Goal: Transaction & Acquisition: Purchase product/service

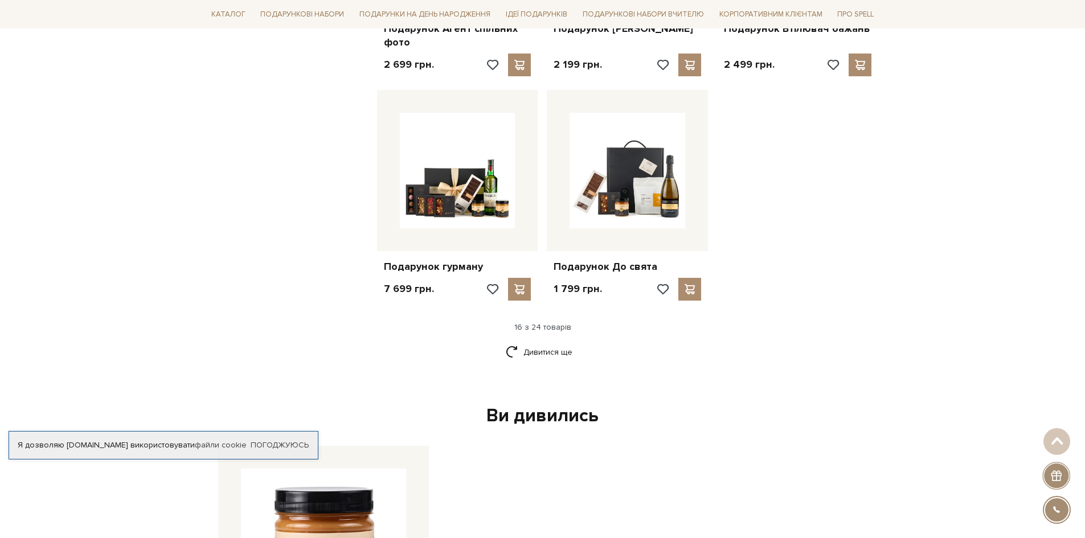
scroll to position [1367, 0]
click at [540, 342] on link "Дивитися ще" at bounding box center [543, 352] width 74 height 20
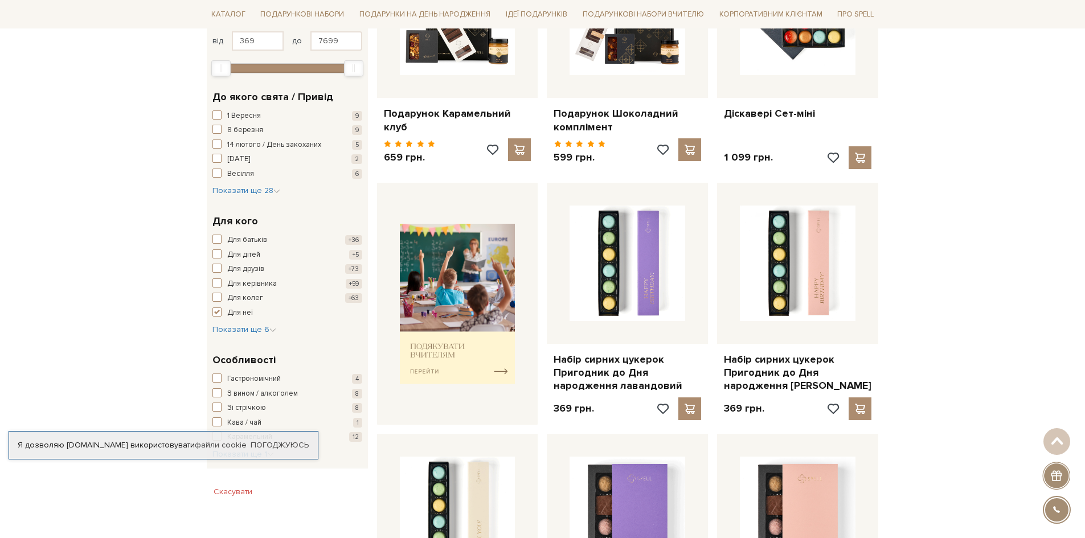
scroll to position [114, 0]
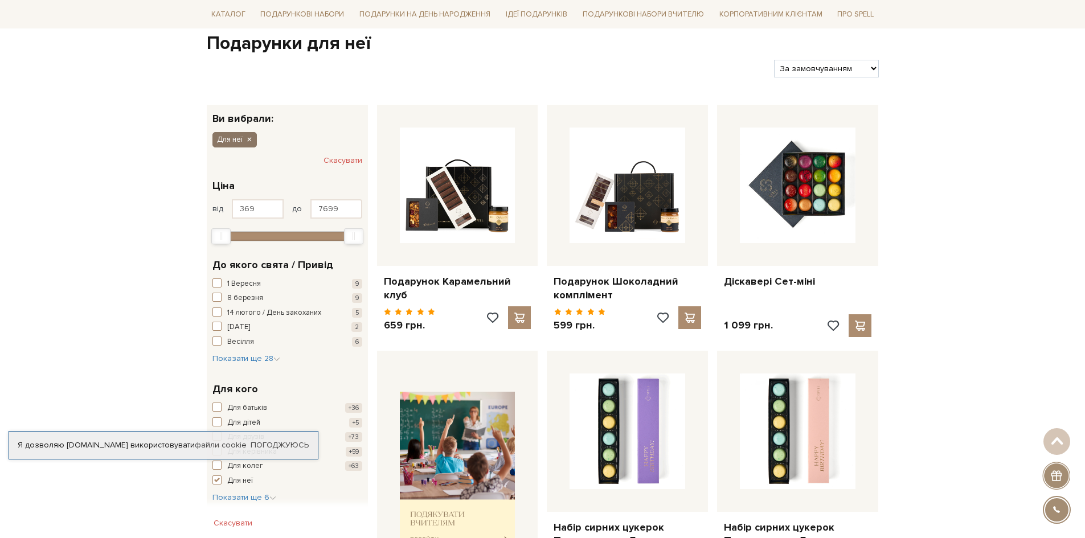
click at [249, 139] on icon "button" at bounding box center [249, 140] width 7 height 10
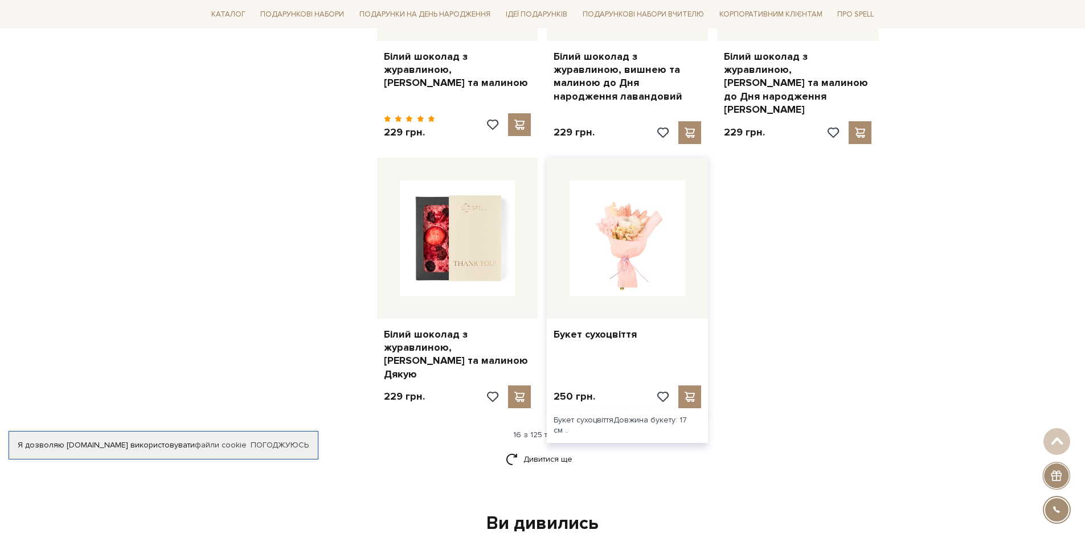
scroll to position [1367, 0]
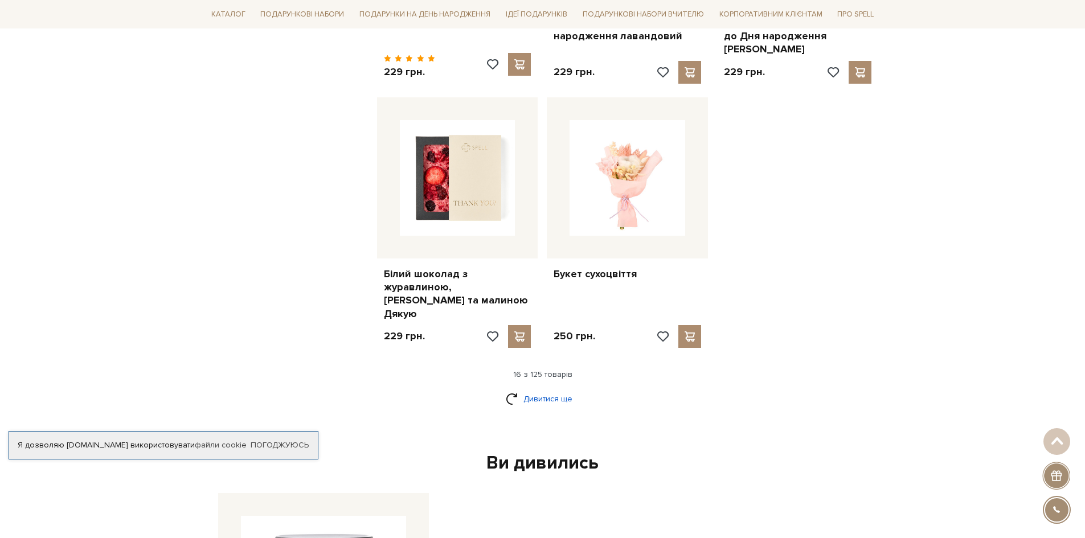
click at [551, 389] on link "Дивитися ще" at bounding box center [543, 399] width 74 height 20
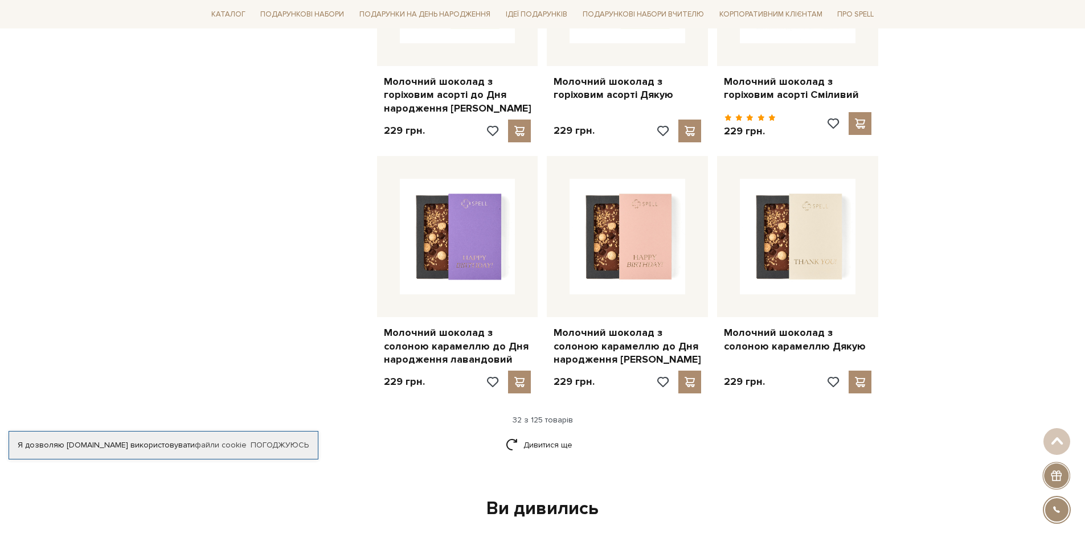
scroll to position [2563, 0]
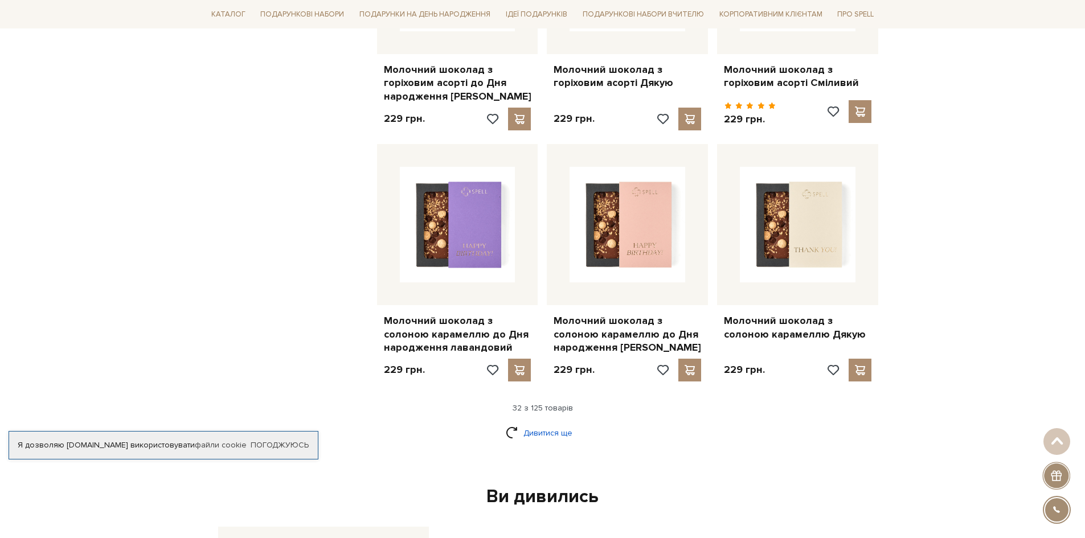
click at [544, 423] on link "Дивитися ще" at bounding box center [543, 433] width 74 height 20
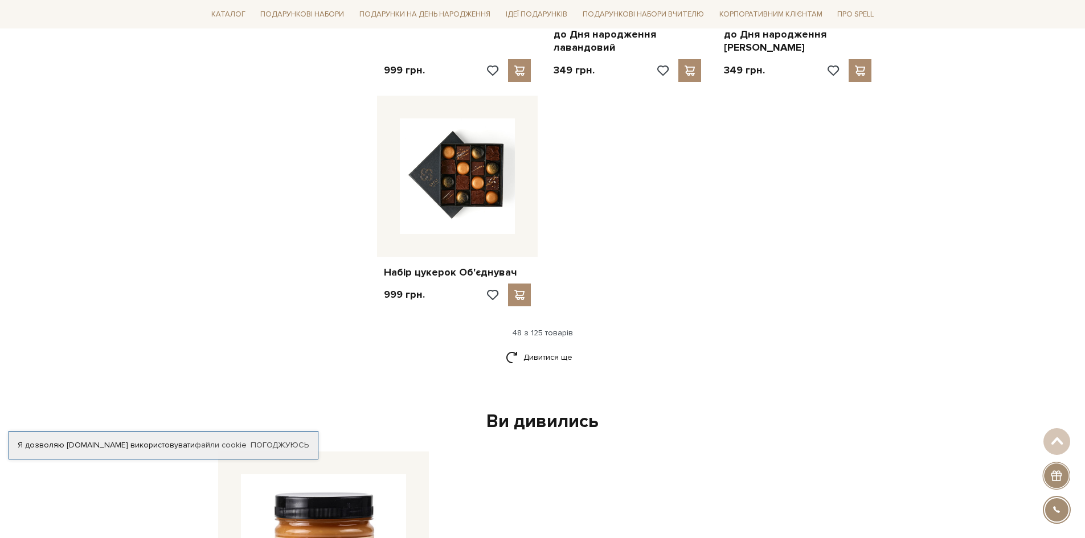
scroll to position [3988, 0]
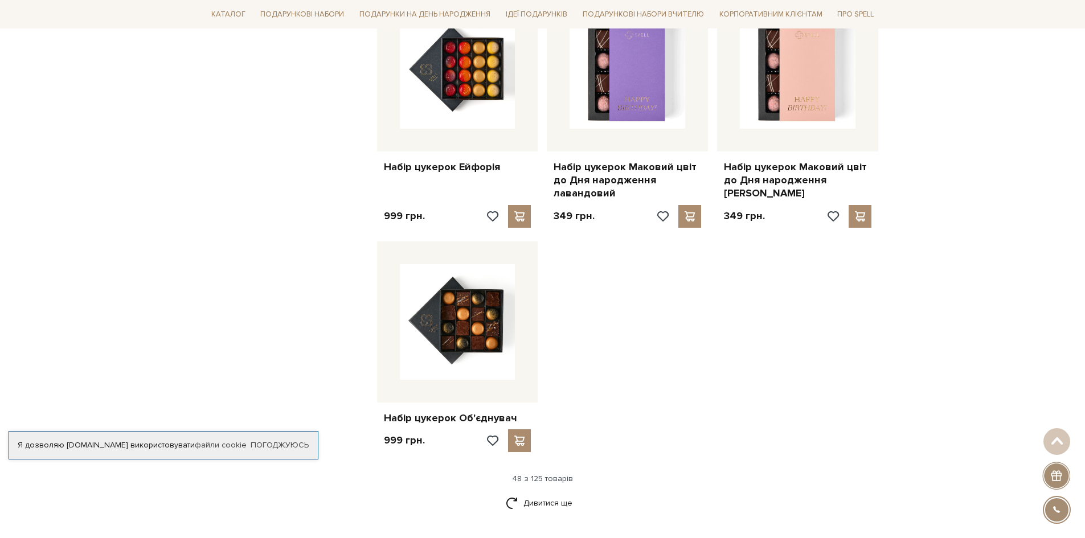
click at [552, 474] on div "48 з 125 товарів" at bounding box center [542, 479] width 681 height 10
click at [534, 493] on link "Дивитися ще" at bounding box center [543, 503] width 74 height 20
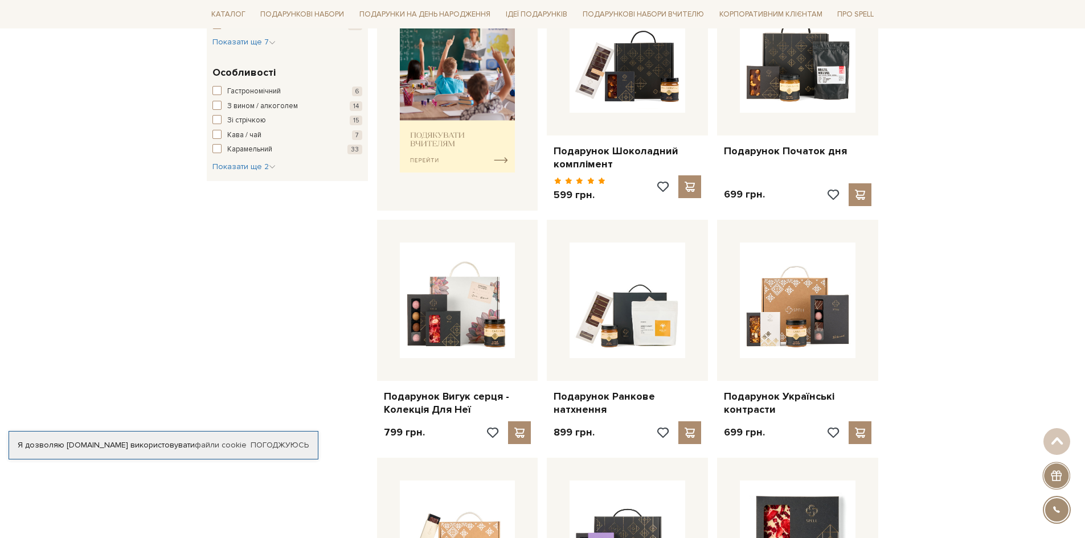
scroll to position [342, 0]
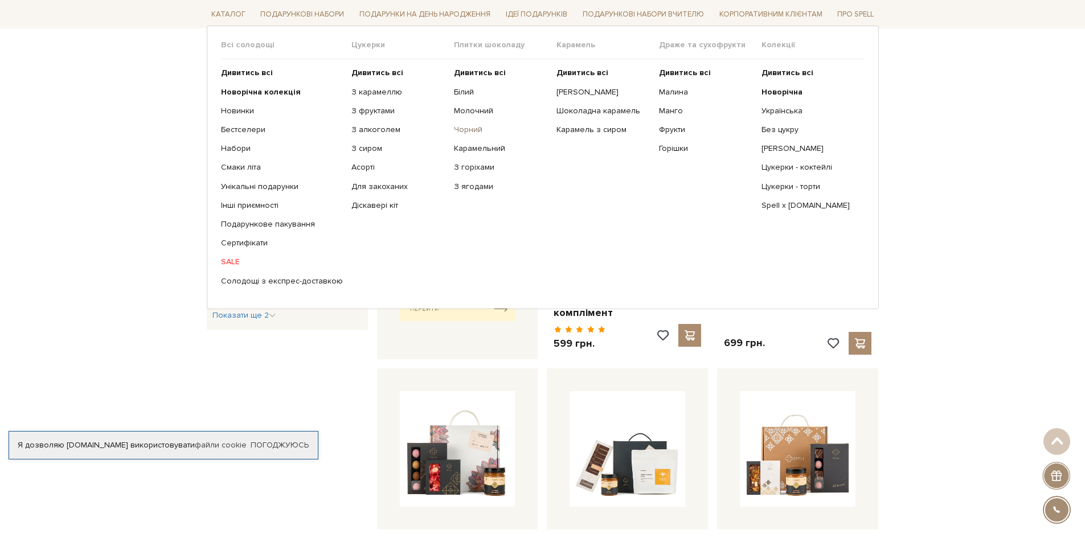
click at [469, 129] on link "Чорний" at bounding box center [501, 130] width 94 height 10
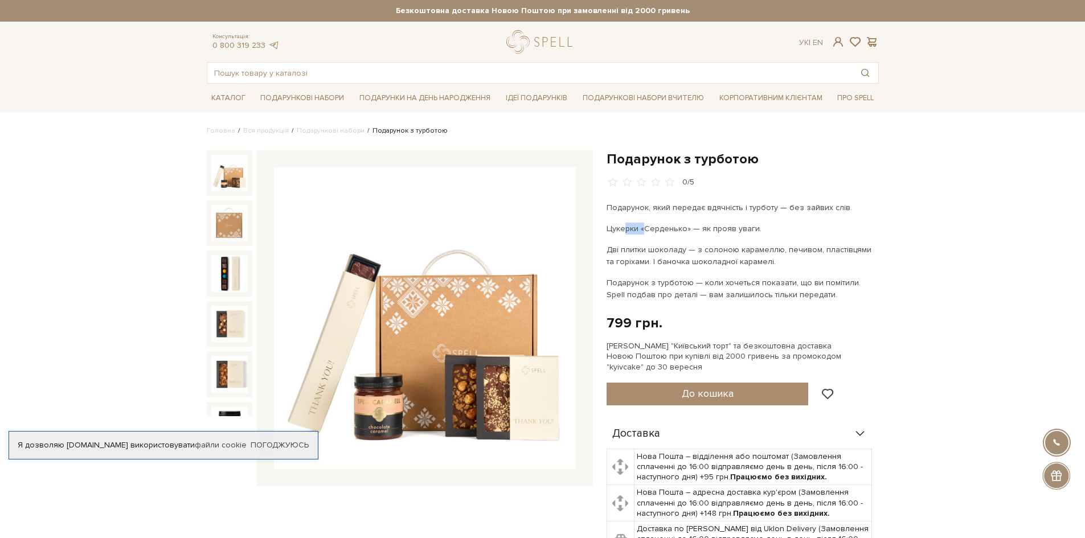
drag, startPoint x: 627, startPoint y: 221, endPoint x: 647, endPoint y: 225, distance: 20.3
click at [644, 225] on div "Подарунок, який передає вдячність і турботу — без зайвих слів. Цукерки «Сердень…" at bounding box center [740, 251] width 267 height 99
click at [696, 225] on p "Цукерки «Серденько» — як прояв уваги." at bounding box center [740, 229] width 267 height 12
drag, startPoint x: 737, startPoint y: 231, endPoint x: 746, endPoint y: 231, distance: 8.5
click at [746, 231] on p "Цукерки «Серденько» — як прояв уваги." at bounding box center [740, 229] width 267 height 12
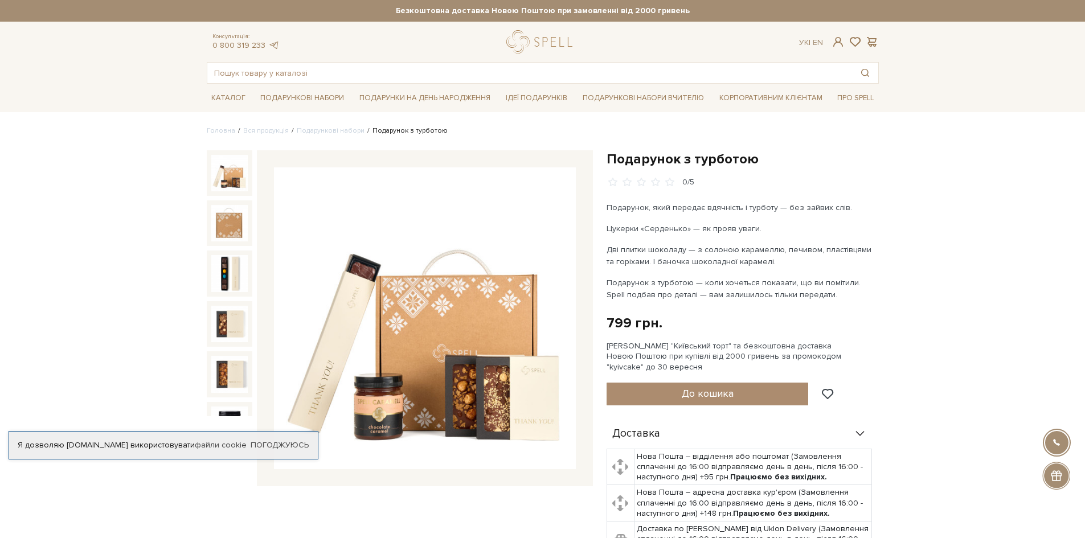
click at [688, 248] on p "Дві плитки шоколаду — з солоною карамеллю, печивом, пластівцями та горіхами. І …" at bounding box center [740, 256] width 267 height 24
click at [630, 243] on div "Подарунок, який передає вдячність і турботу — без зайвих слів. Цукерки «Сердень…" at bounding box center [740, 251] width 267 height 99
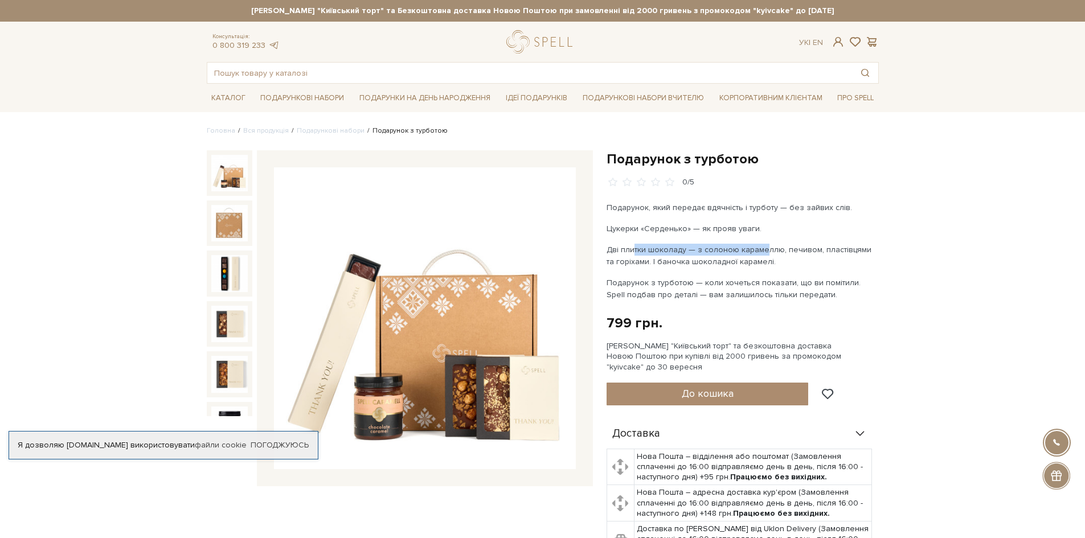
drag, startPoint x: 634, startPoint y: 249, endPoint x: 762, endPoint y: 248, distance: 128.2
click at [762, 248] on p "Дві плитки шоколаду — з солоною карамеллю, печивом, пластівцями та горіхами. І …" at bounding box center [740, 256] width 267 height 24
click at [756, 256] on p "Дві плитки шоколаду — з солоною карамеллю, печивом, пластівцями та горіхами. І …" at bounding box center [740, 256] width 267 height 24
drag, startPoint x: 769, startPoint y: 260, endPoint x: 637, endPoint y: 257, distance: 131.6
click at [637, 257] on p "Дві плитки шоколаду — з солоною карамеллю, печивом, пластівцями та горіхами. І …" at bounding box center [740, 256] width 267 height 24
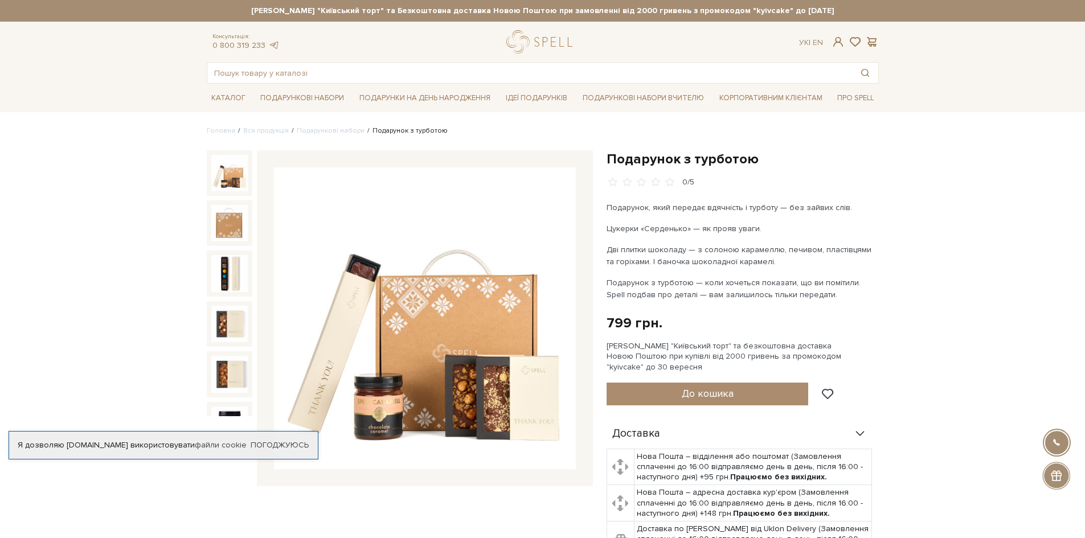
click at [648, 246] on p "Дві плитки шоколаду — з солоною карамеллю, печивом, пластівцями та горіхами. І …" at bounding box center [740, 256] width 267 height 24
drag, startPoint x: 626, startPoint y: 345, endPoint x: 712, endPoint y: 347, distance: 86.0
click at [712, 347] on div "Сет Цукерок "Київський торт" та безкоштовна доставка Новою Поштою при купівлі в…" at bounding box center [743, 356] width 272 height 31
click at [723, 334] on div "Подарунок з турботою 0/5 Подарунок, який передає вдячність і турботу — без зайв…" at bounding box center [743, 417] width 272 height 534
drag, startPoint x: 719, startPoint y: 346, endPoint x: 732, endPoint y: 347, distance: 13.1
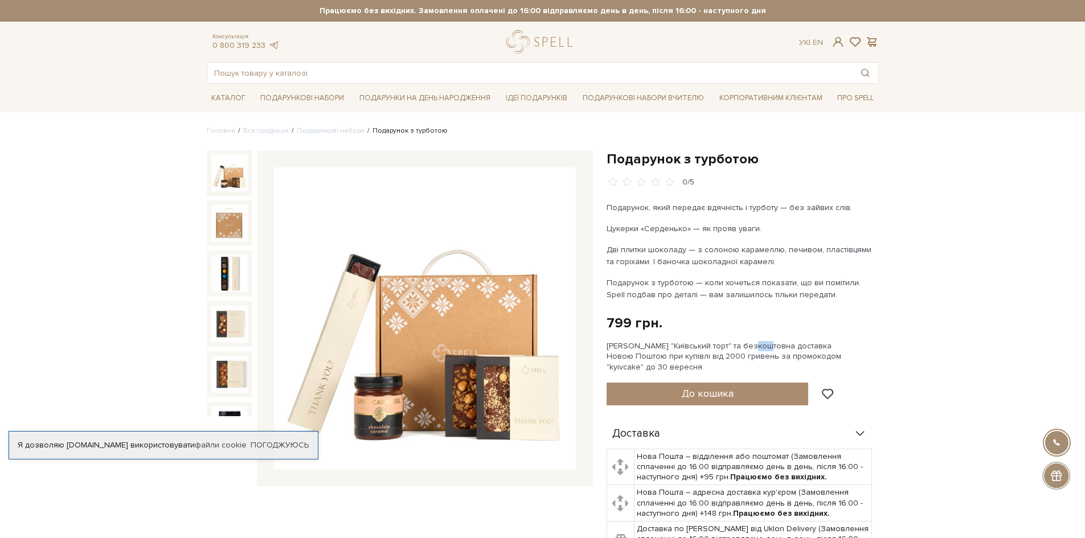
click at [731, 347] on div "Сет Цукерок "Київський торт" та безкоштовна доставка Новою Поштою при купівлі в…" at bounding box center [743, 356] width 272 height 31
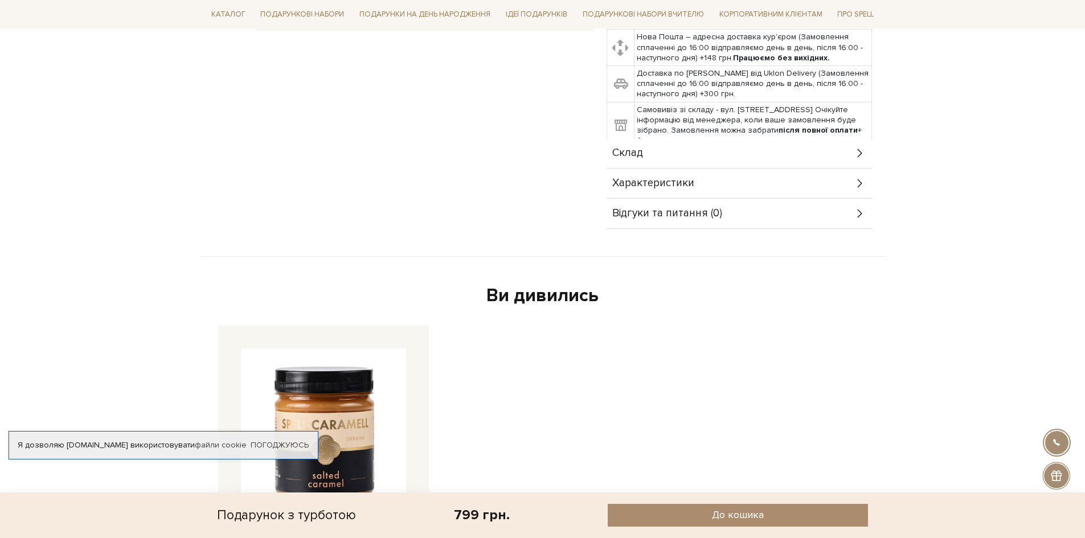
scroll to position [627, 0]
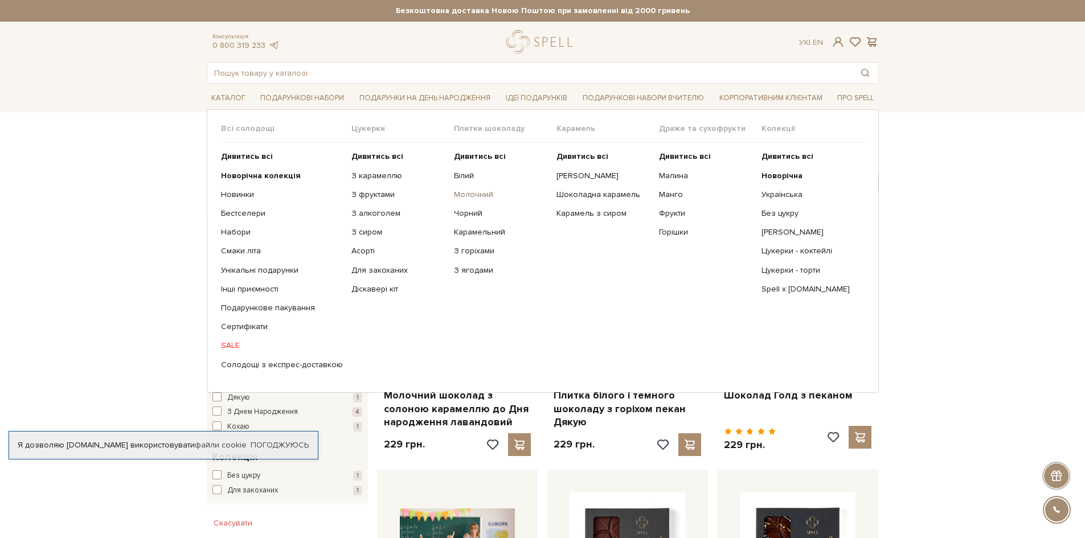
click at [456, 198] on link "Молочний" at bounding box center [501, 195] width 94 height 10
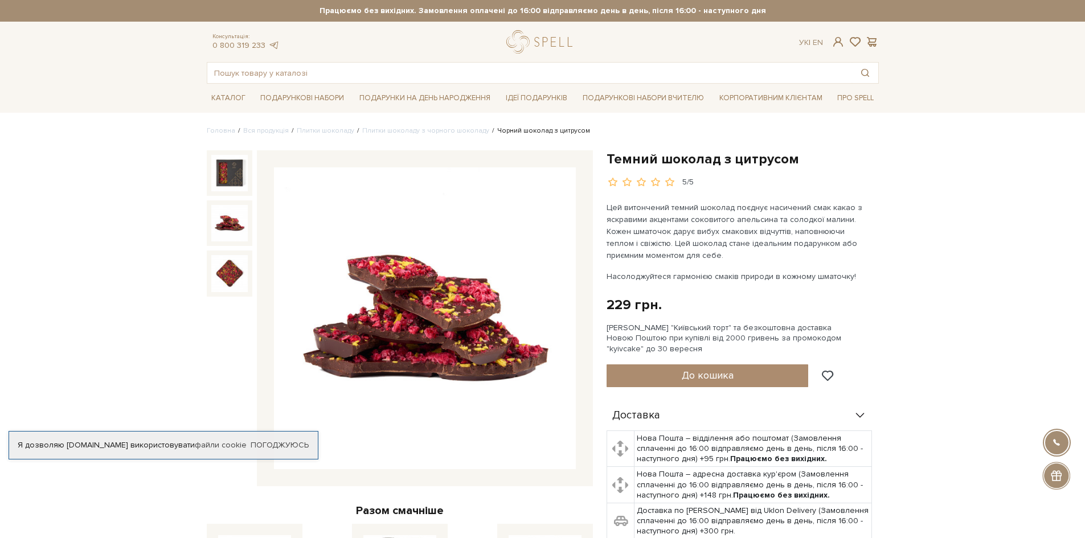
click at [228, 227] on img at bounding box center [229, 223] width 36 height 36
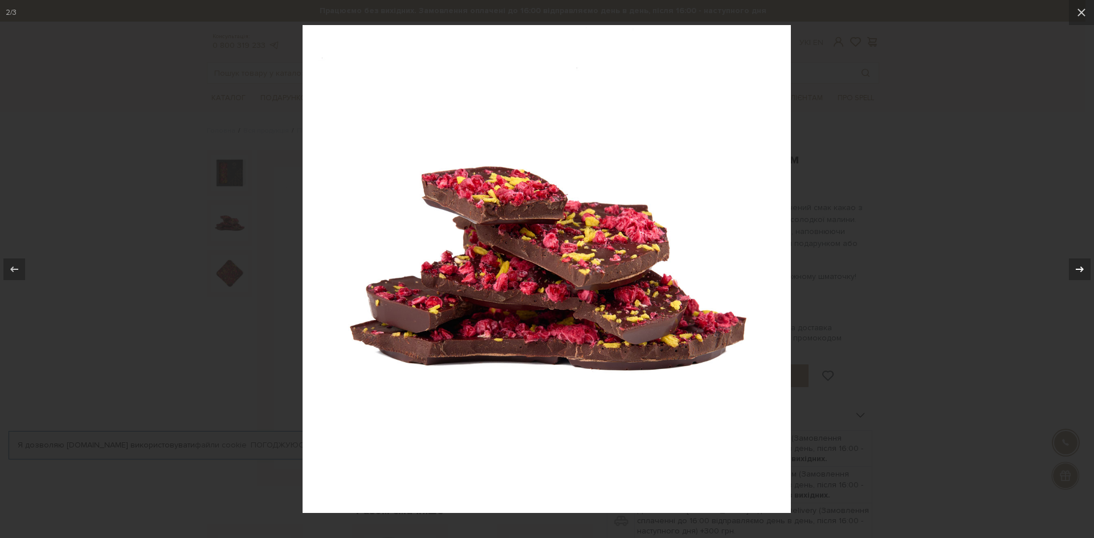
click at [1078, 265] on icon at bounding box center [1080, 270] width 14 height 14
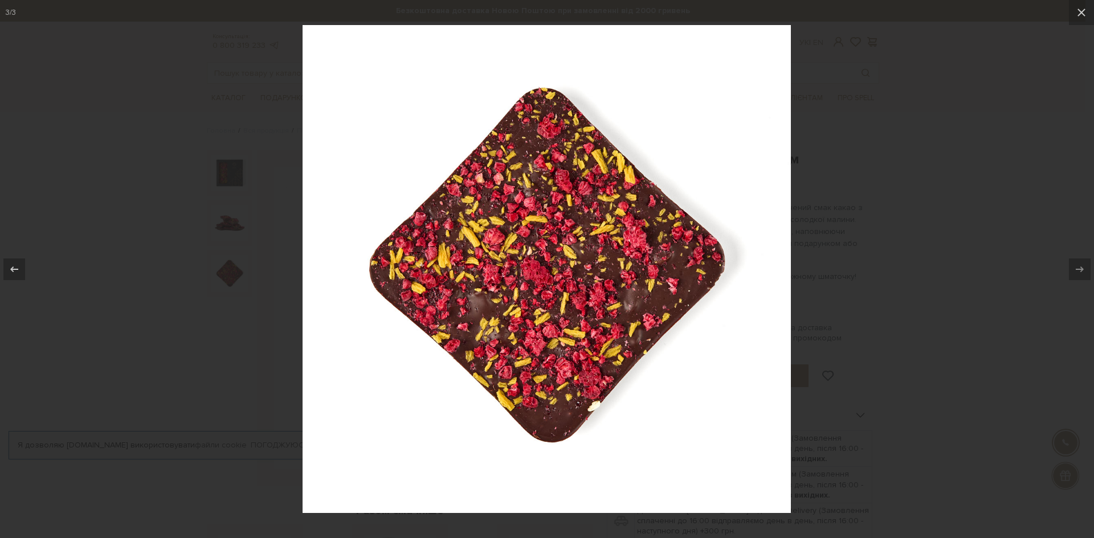
click at [1040, 268] on div at bounding box center [547, 269] width 1094 height 538
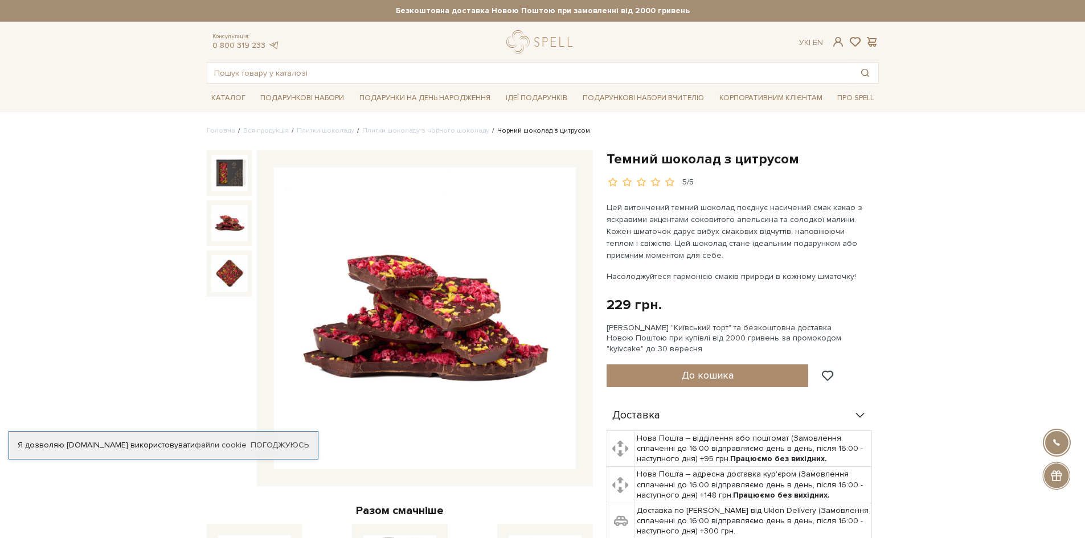
click at [693, 182] on div "5/5" at bounding box center [743, 182] width 272 height 11
click at [692, 183] on div "5/5" at bounding box center [687, 182] width 11 height 11
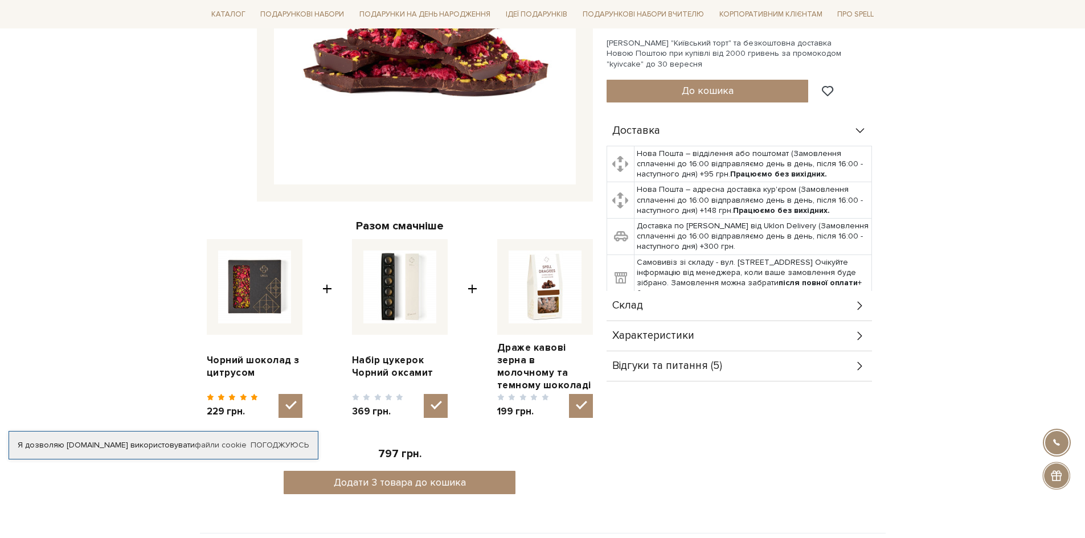
scroll to position [57, 0]
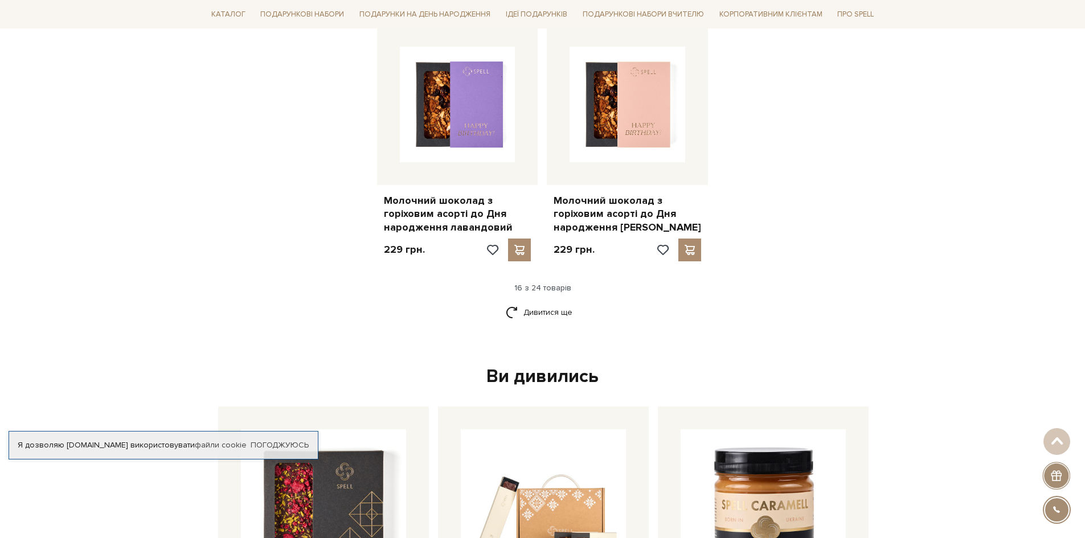
scroll to position [1481, 0]
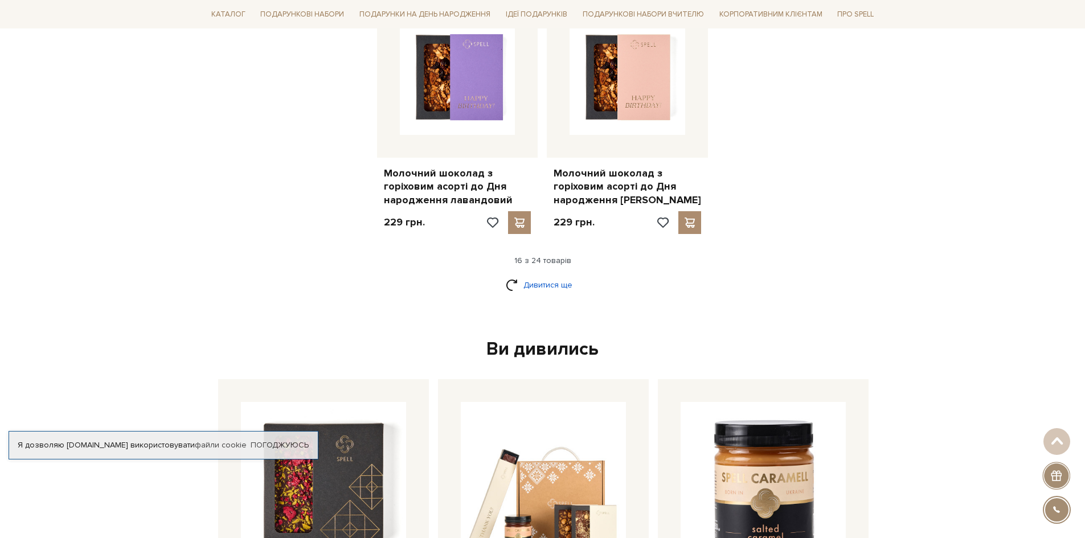
click at [541, 280] on link "Дивитися ще" at bounding box center [543, 285] width 74 height 20
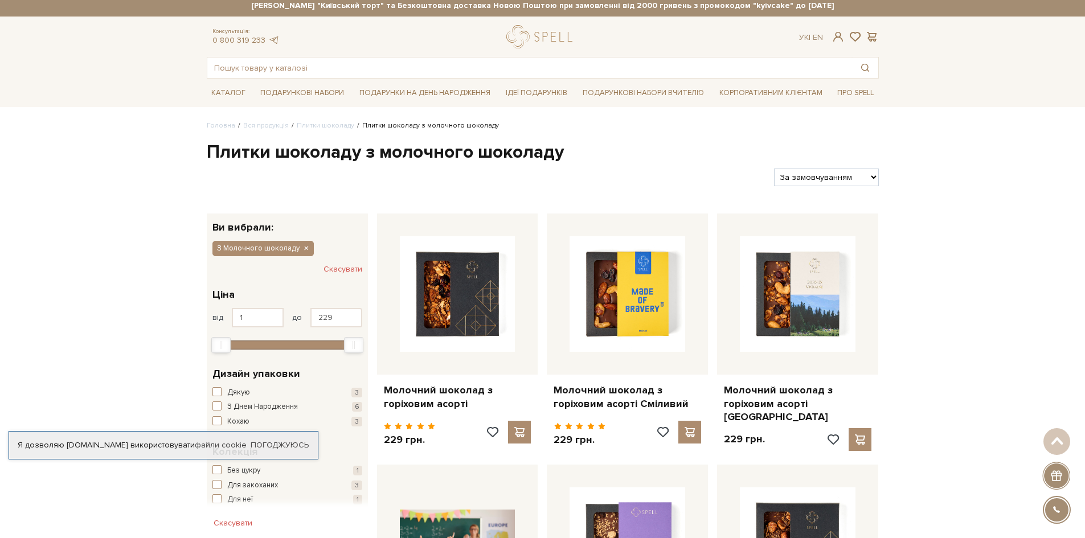
scroll to position [0, 0]
